Goal: Task Accomplishment & Management: Use online tool/utility

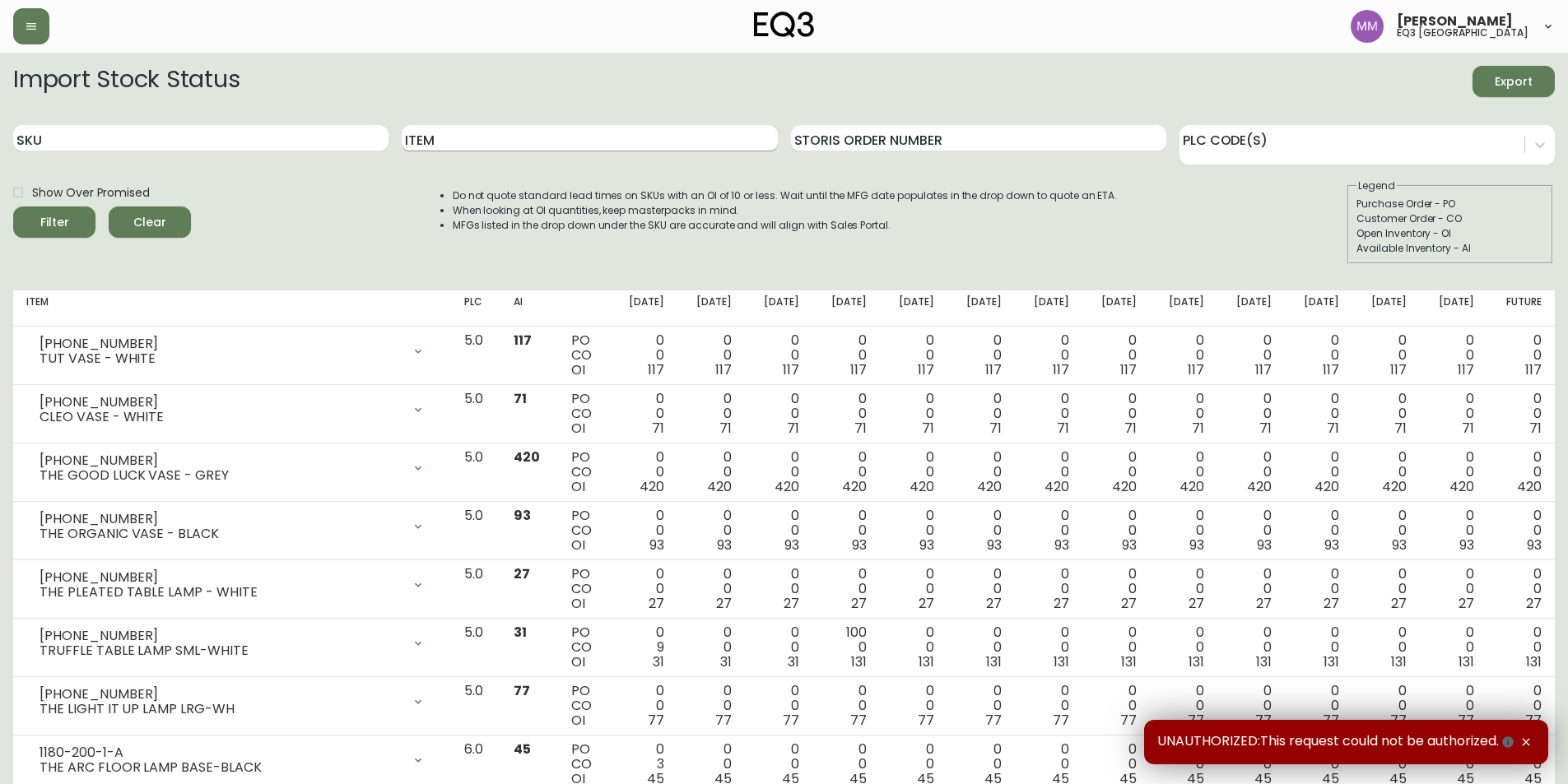
drag, startPoint x: 514, startPoint y: 159, endPoint x: 511, endPoint y: 141, distance: 18.2
click at [512, 152] on div "Item" at bounding box center [589, 139] width 375 height 53
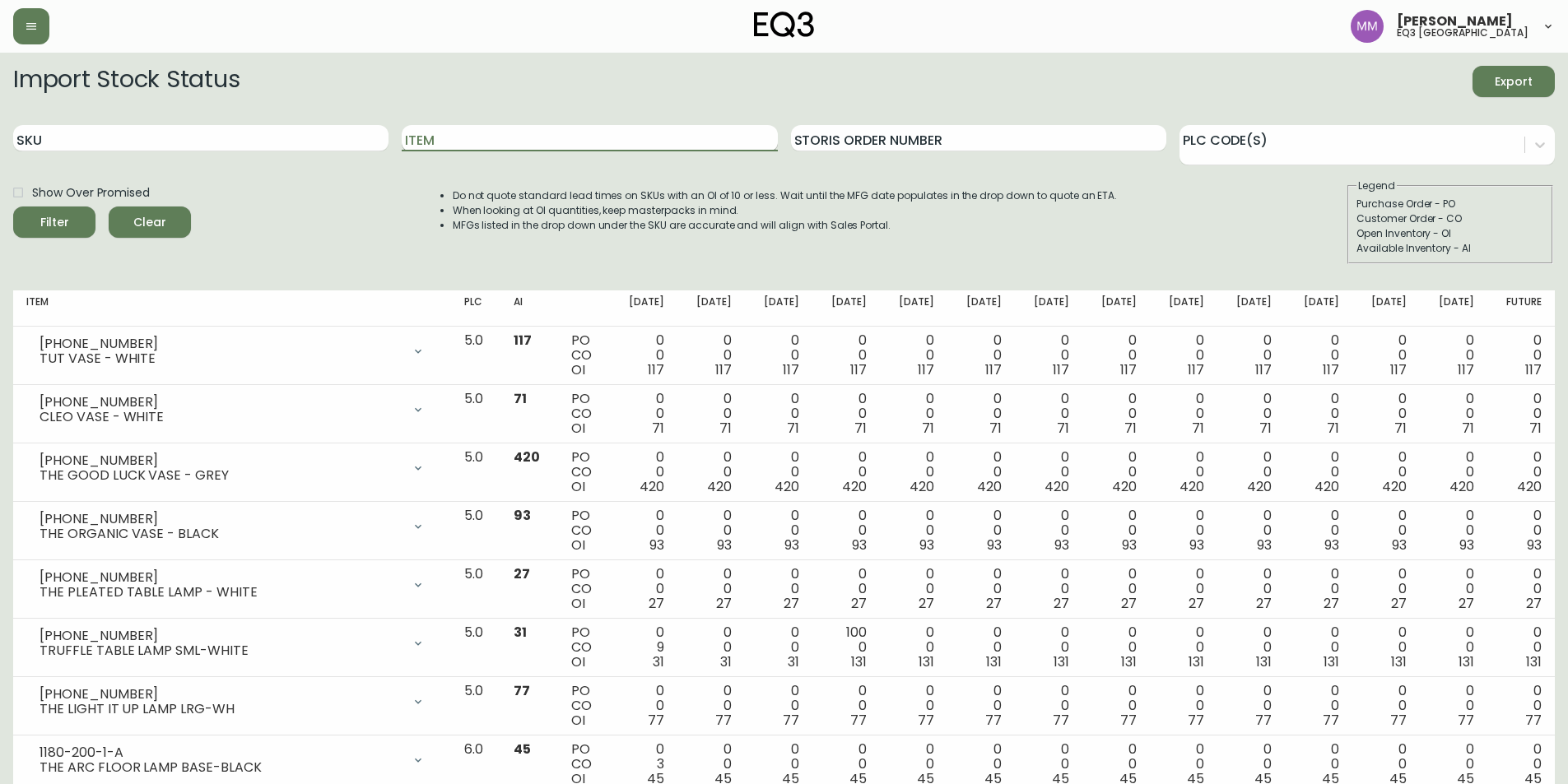
click at [511, 141] on input "Item" at bounding box center [589, 138] width 375 height 27
type input "place"
click at [13, 206] on button "Filter" at bounding box center [54, 222] width 82 height 31
